Goal: Task Accomplishment & Management: Use online tool/utility

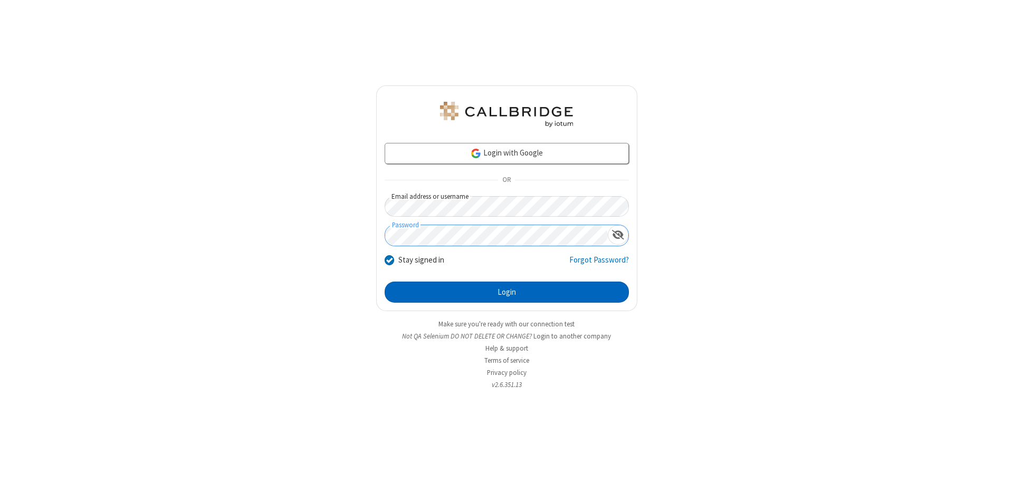
click at [506, 292] on button "Login" at bounding box center [507, 292] width 244 height 21
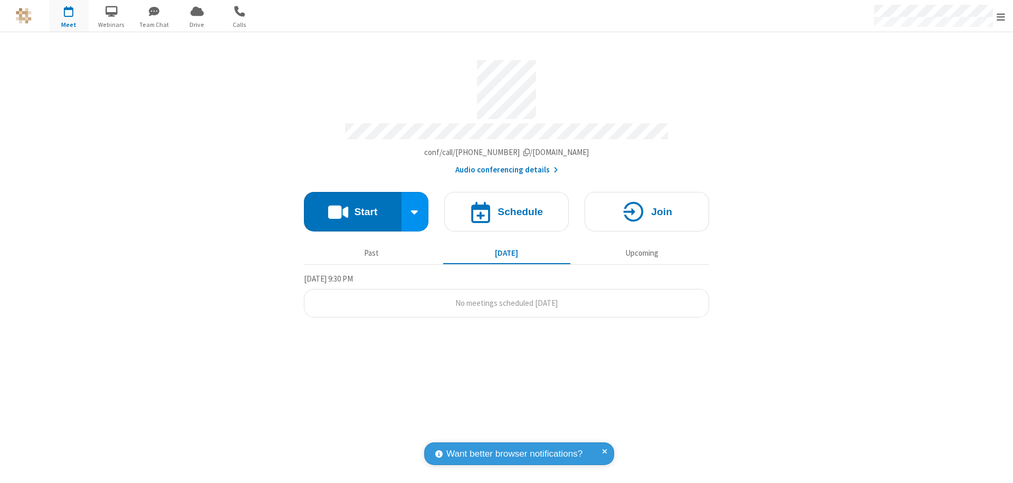
click at [352, 207] on button "Start" at bounding box center [353, 212] width 98 height 40
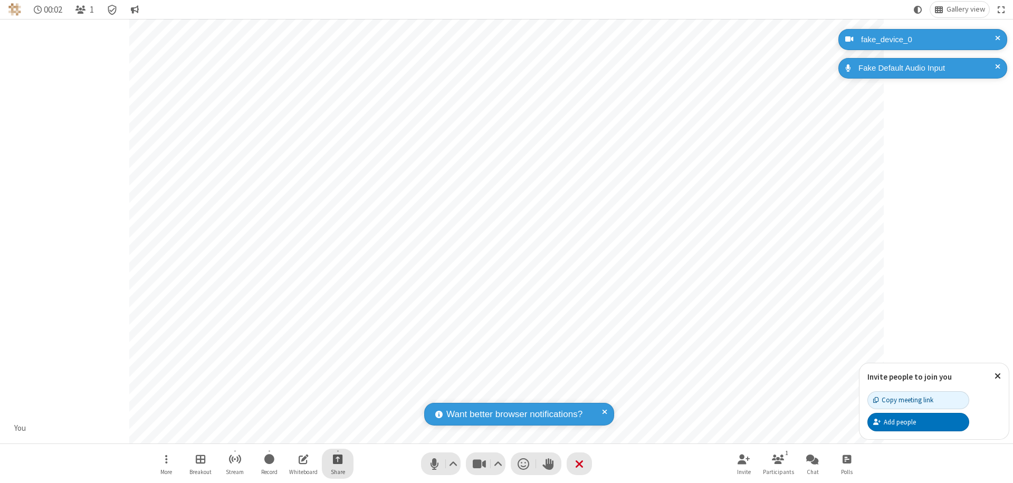
click at [338, 459] on span "Start sharing" at bounding box center [338, 459] width 10 height 13
click at [295, 434] on span "Share my screen" at bounding box center [295, 434] width 12 height 9
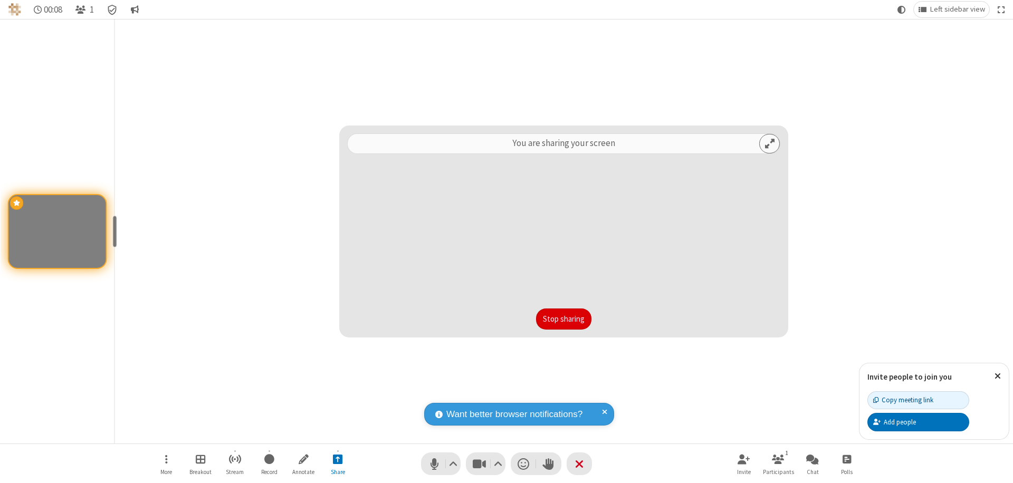
click at [563, 319] on button "Stop sharing" at bounding box center [563, 319] width 55 height 21
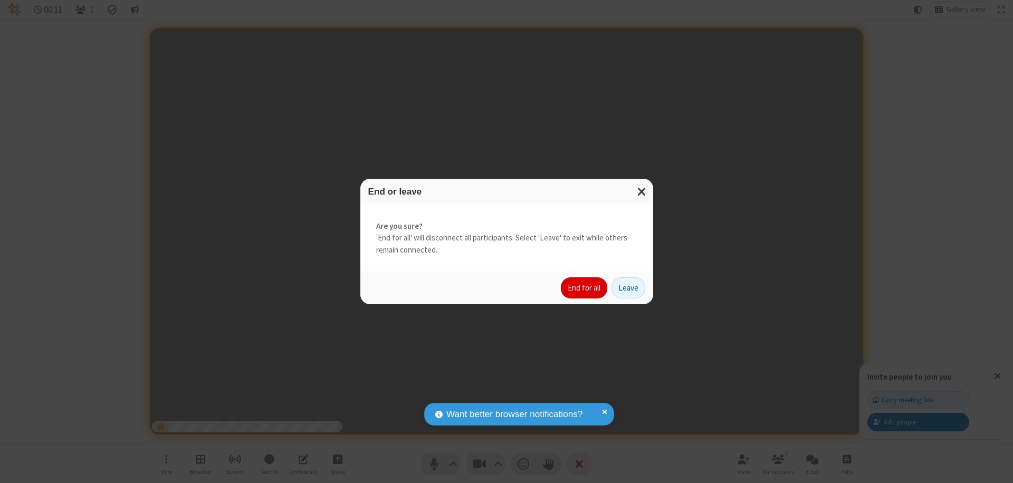
click at [584, 288] on button "End for all" at bounding box center [584, 287] width 46 height 21
